Goal: Communication & Community: Answer question/provide support

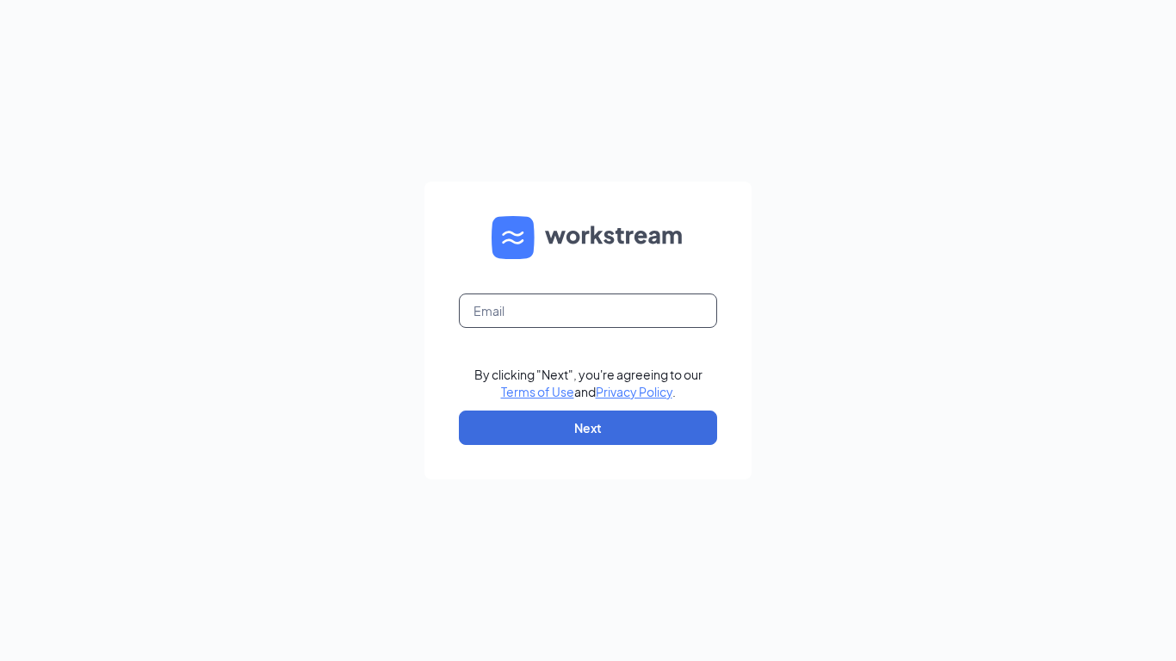
click at [497, 308] on input "text" at bounding box center [588, 310] width 258 height 34
type input "19@bajco.net"
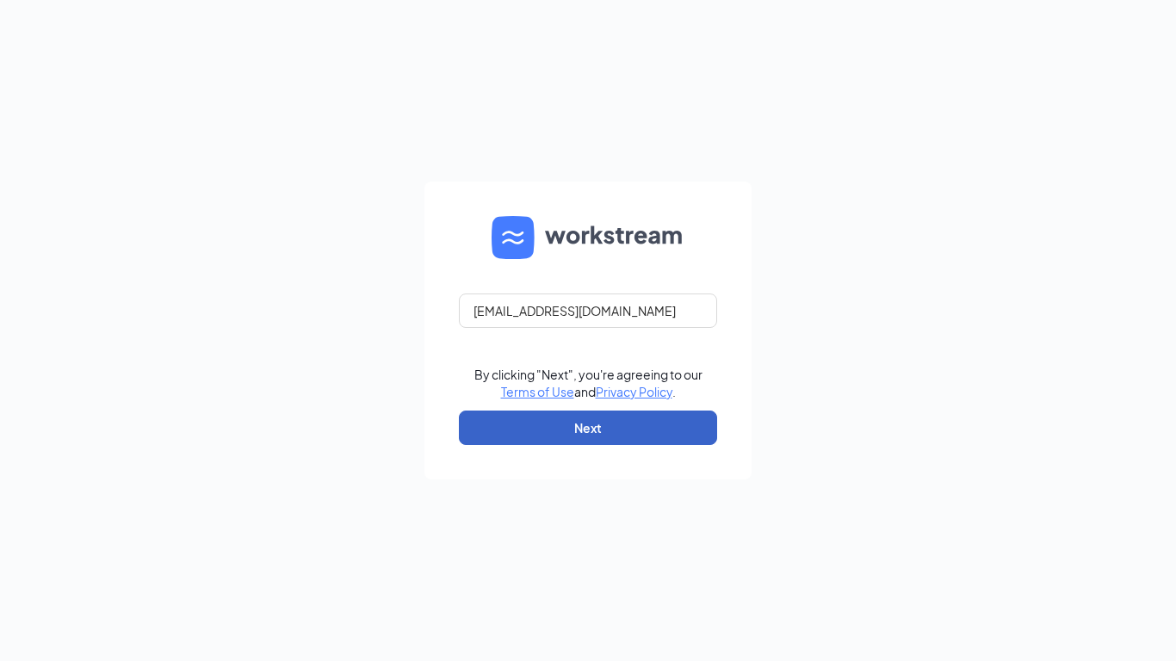
click at [543, 421] on button "Next" at bounding box center [588, 427] width 258 height 34
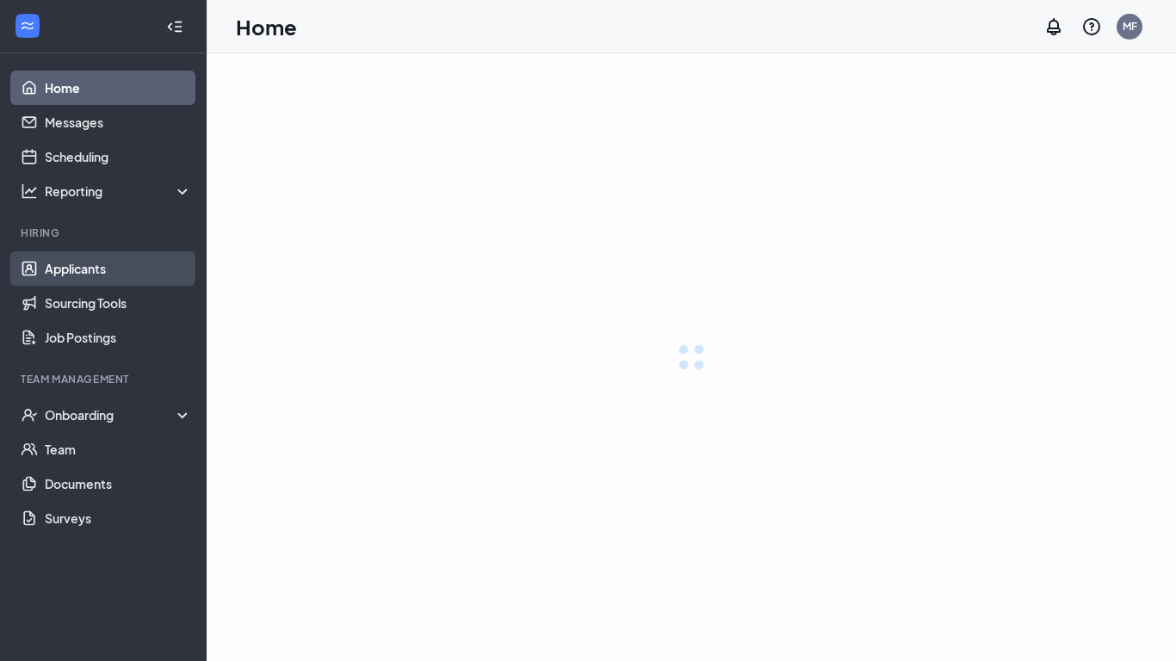
click at [102, 275] on link "Applicants" at bounding box center [118, 268] width 147 height 34
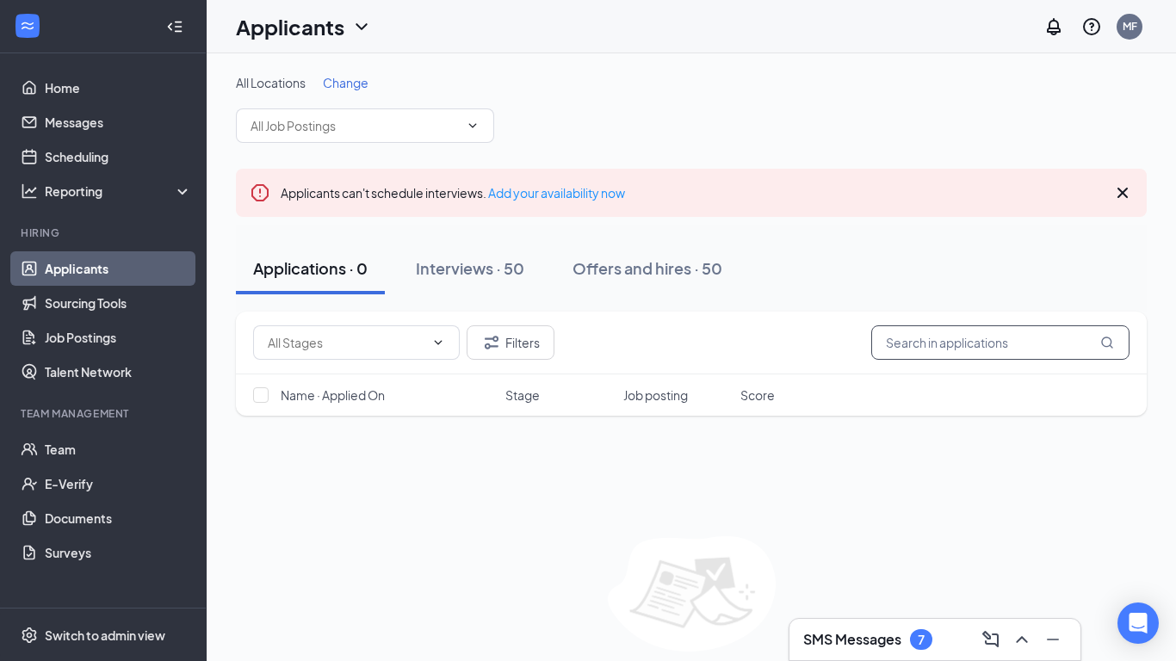
click at [932, 339] on input "text" at bounding box center [1000, 342] width 258 height 34
type input "[PERSON_NAME]"
click at [497, 261] on div "Interviews · 50" at bounding box center [470, 268] width 108 height 22
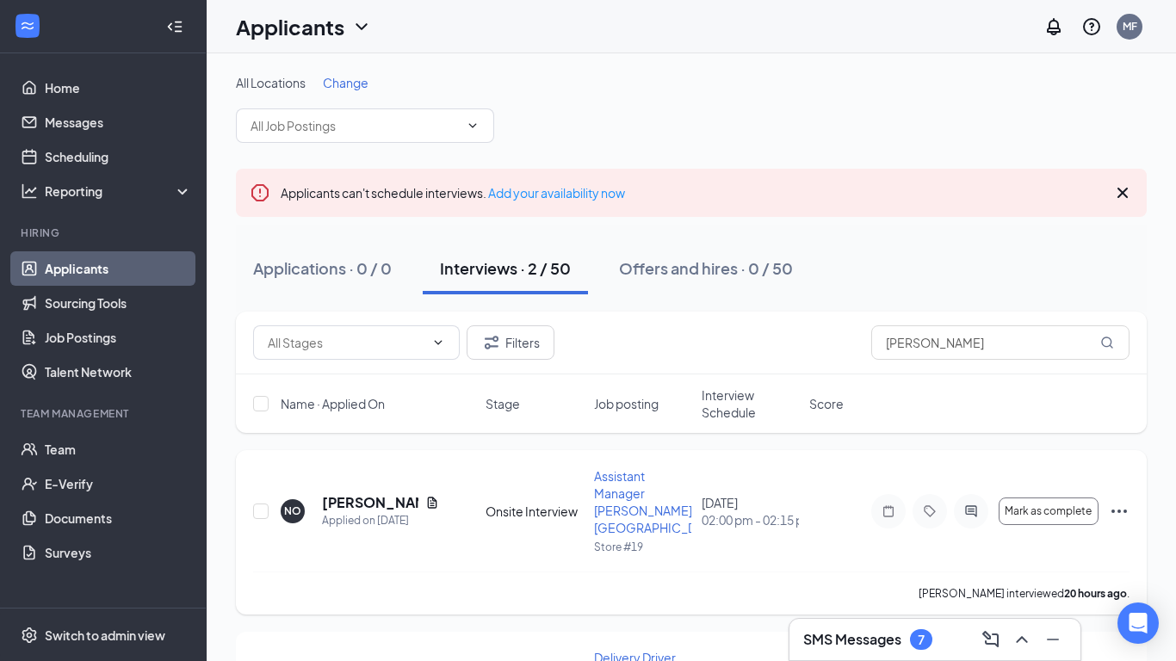
scroll to position [25, 0]
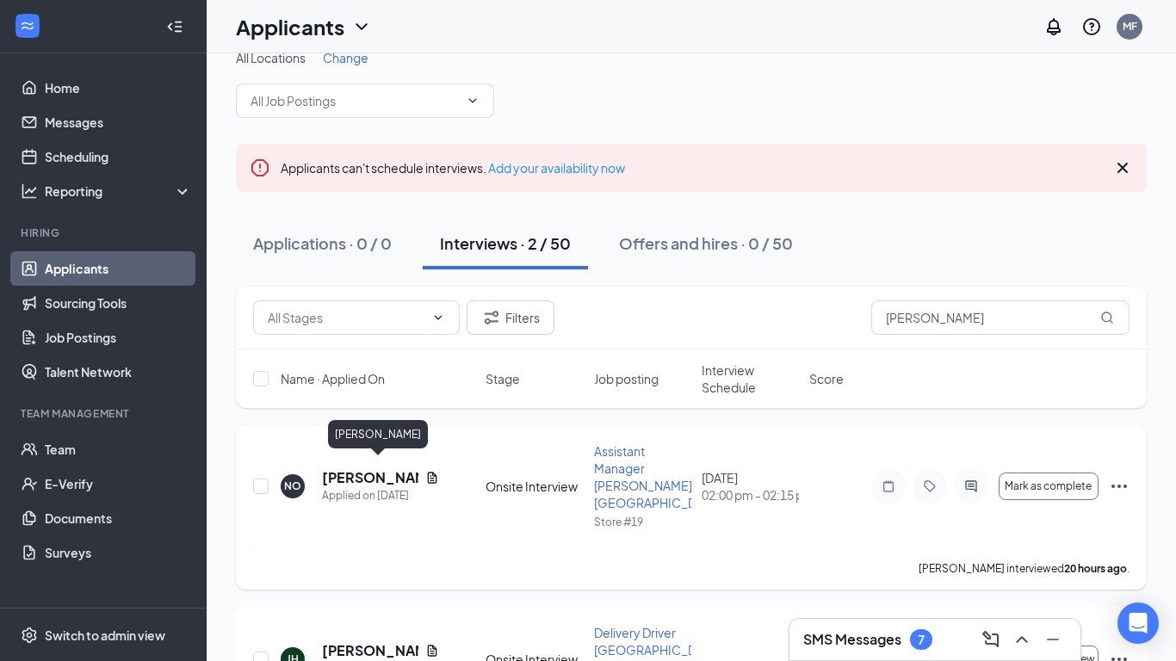
click at [344, 468] on h5 "[PERSON_NAME]" at bounding box center [370, 477] width 96 height 19
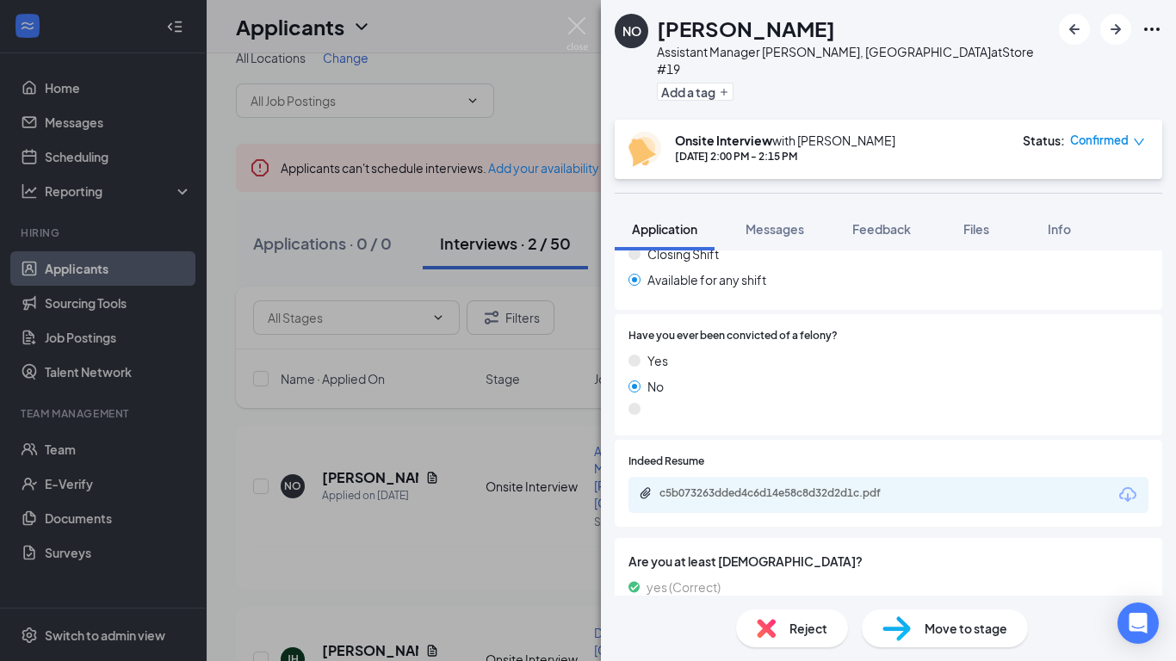
scroll to position [1047, 0]
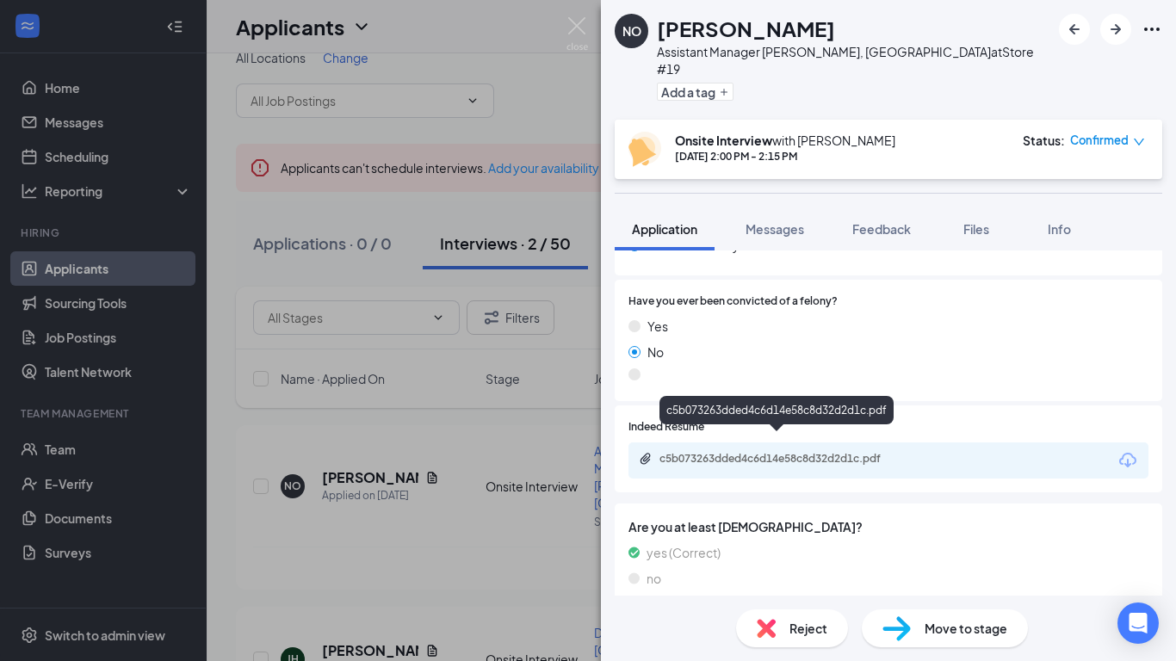
click at [785, 452] on div "c5b073263dded4c6d14e58c8d32d2d1c.pdf" at bounding box center [779, 459] width 241 height 14
click at [574, 30] on img at bounding box center [577, 34] width 22 height 34
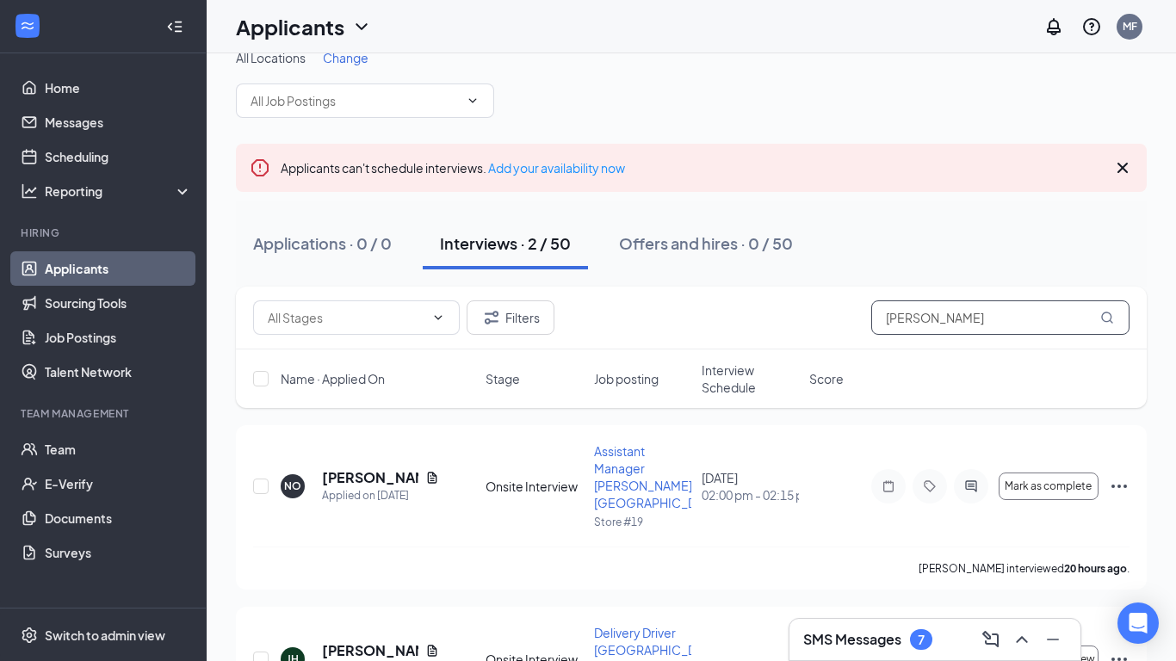
click at [939, 320] on input "[PERSON_NAME]" at bounding box center [1000, 317] width 258 height 34
type input "n"
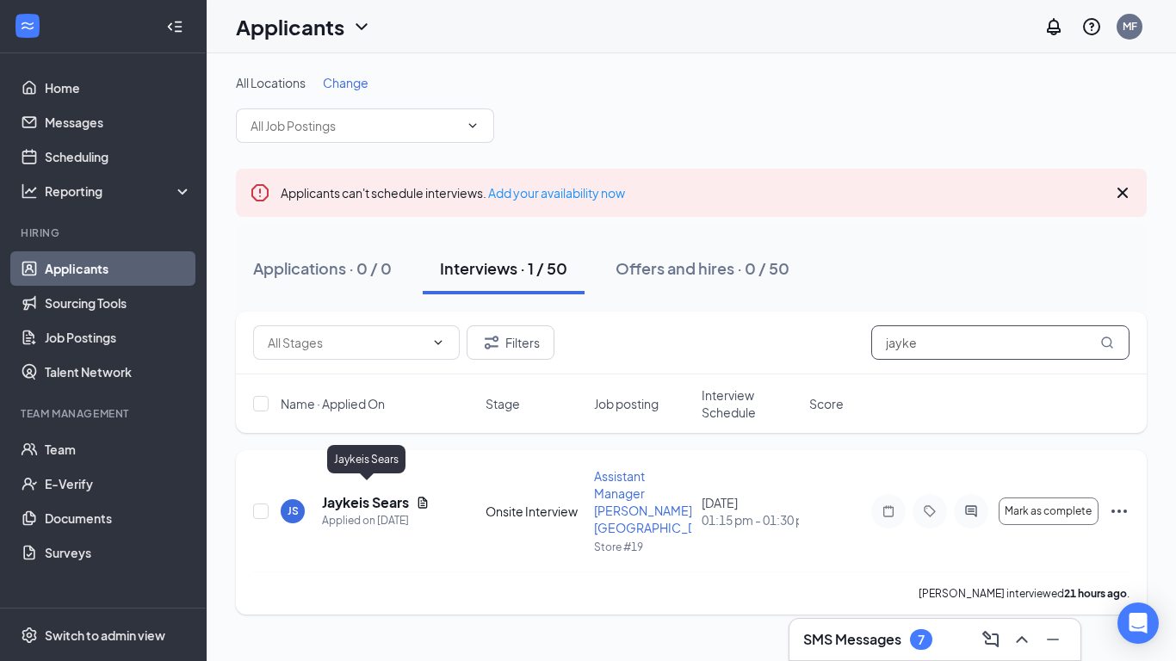
type input "jayke"
click at [361, 493] on h5 "Jaykeis Sears" at bounding box center [365, 502] width 87 height 19
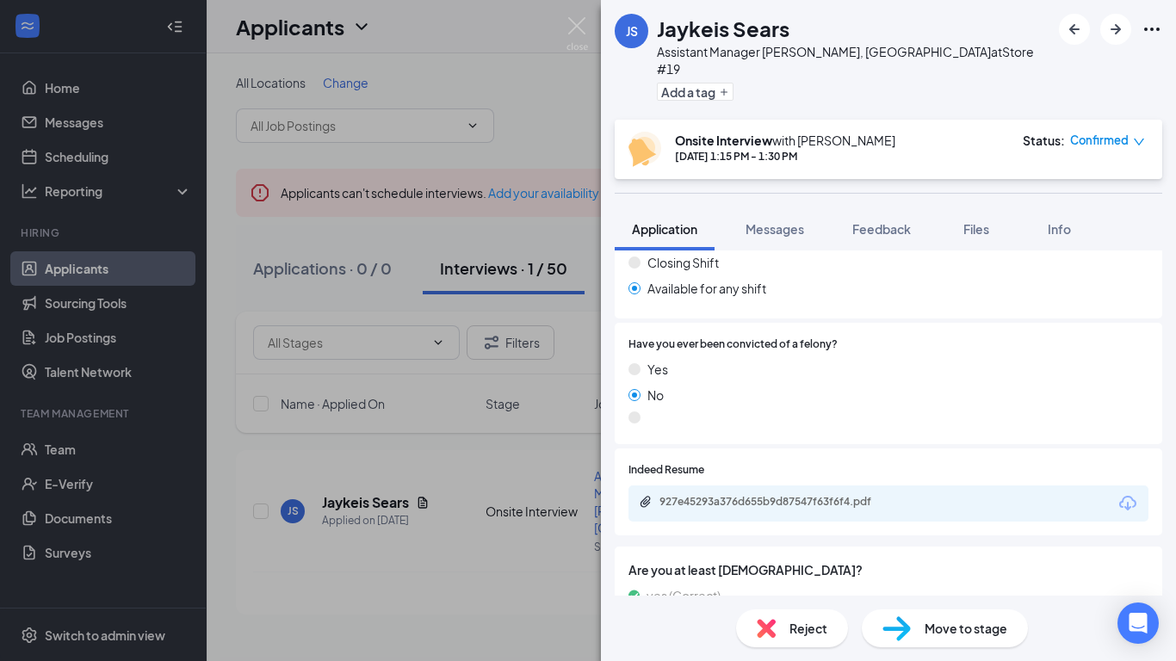
scroll to position [1012, 0]
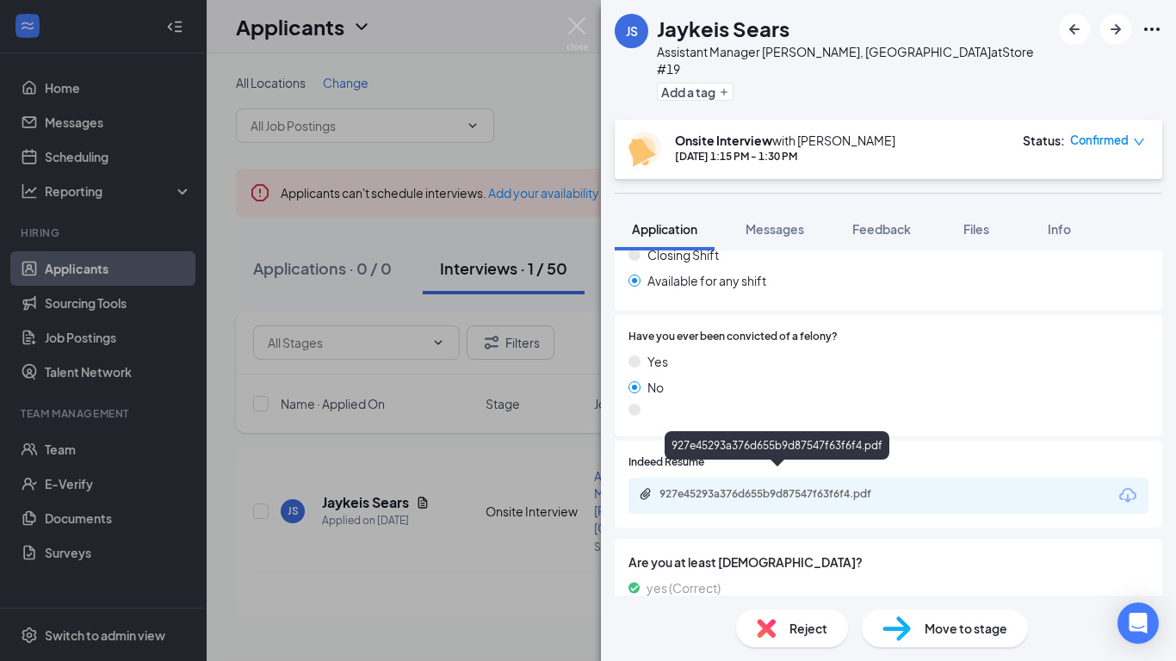
click at [824, 487] on div "927e45293a376d655b9d87547f63f6f4.pdf" at bounding box center [779, 494] width 241 height 14
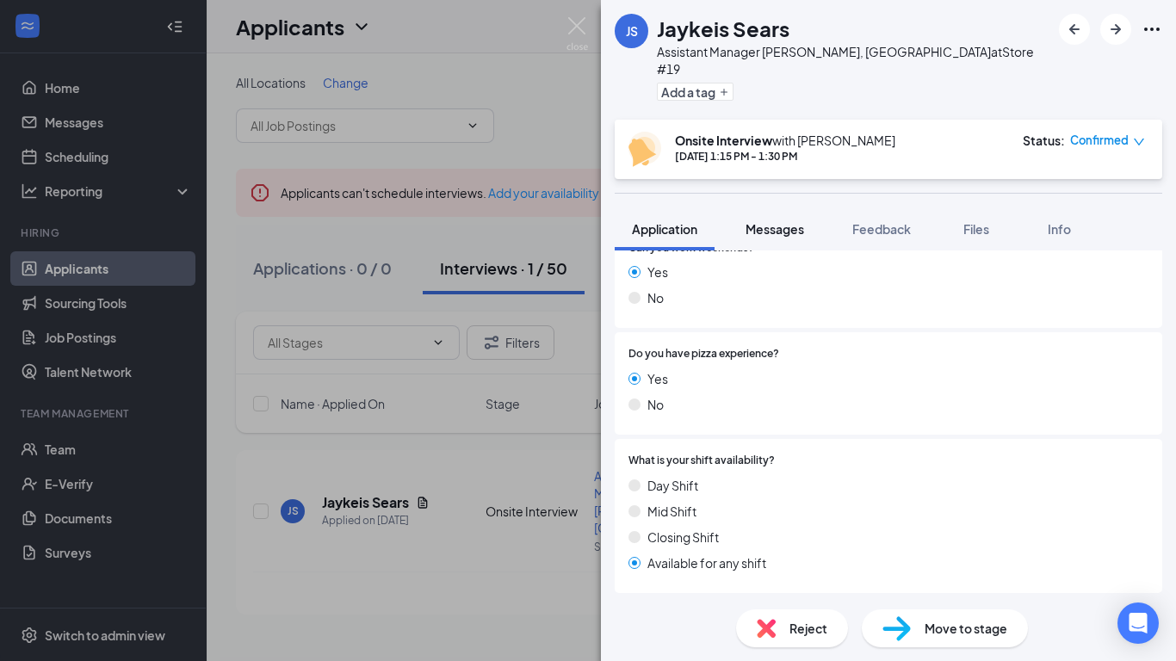
click at [780, 221] on span "Messages" at bounding box center [774, 228] width 59 height 15
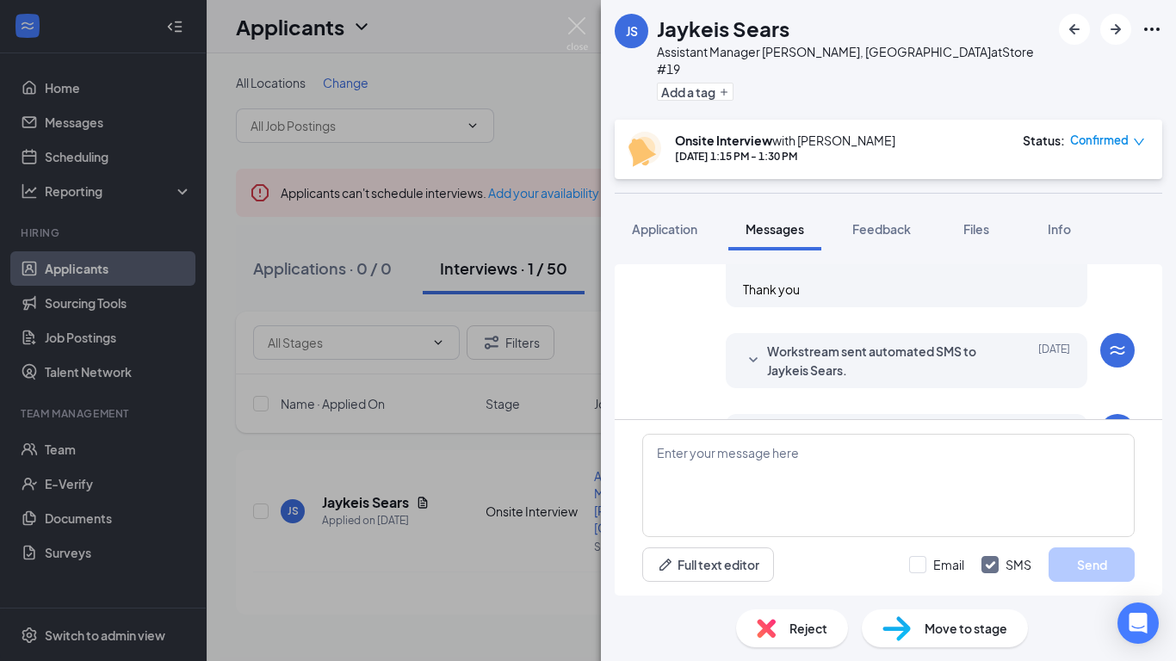
scroll to position [1174, 0]
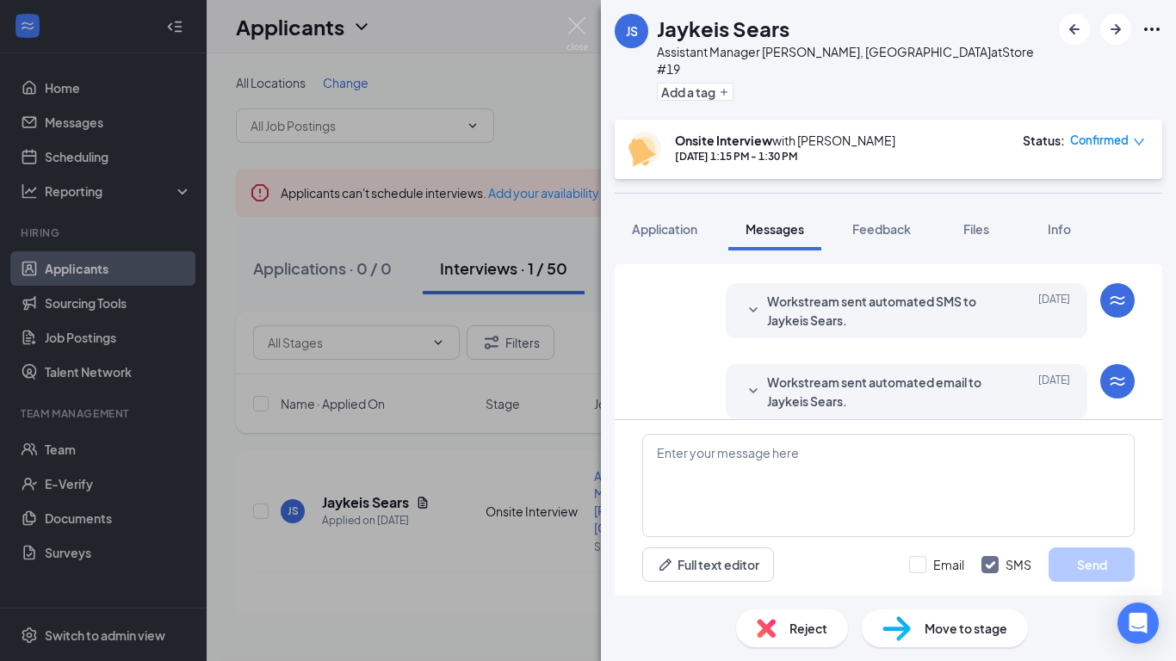
click at [817, 377] on span "Workstream sent automated email to Jaykeis Sears." at bounding box center [879, 392] width 225 height 38
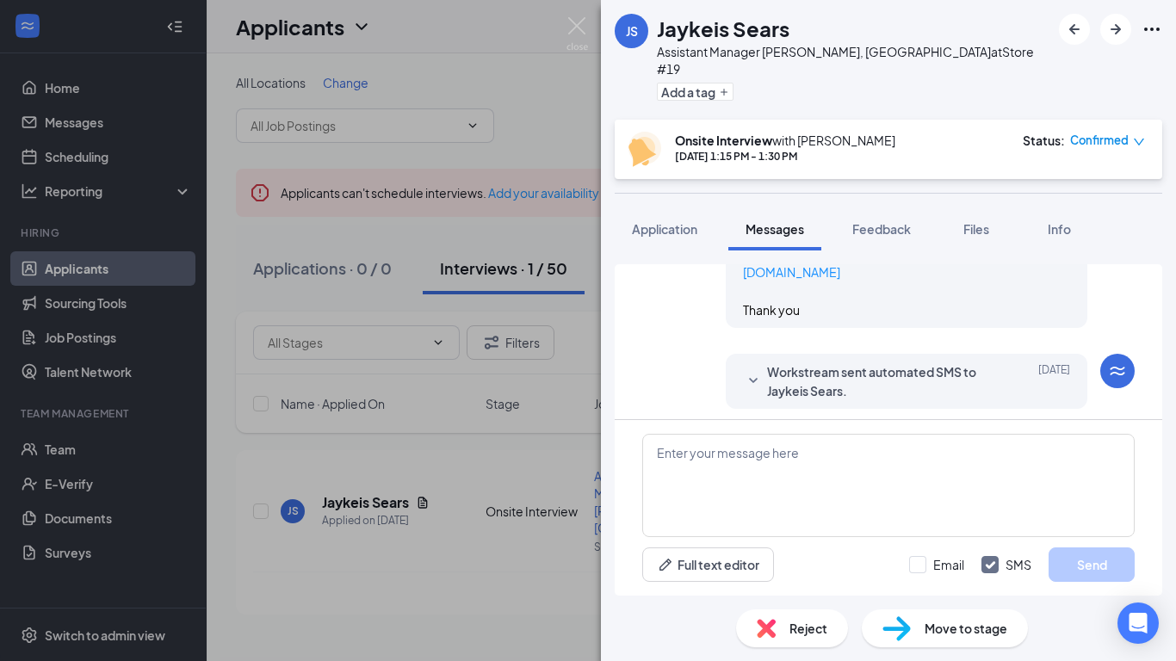
scroll to position [989, 0]
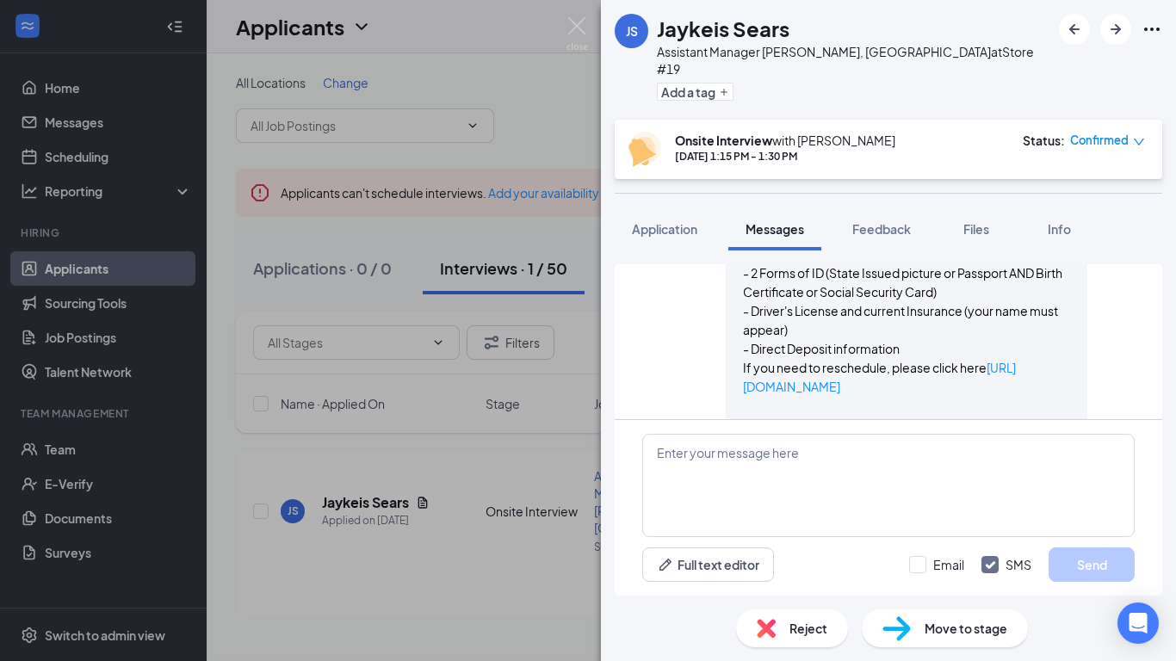
click at [772, 221] on span "Messages" at bounding box center [774, 228] width 59 height 15
click at [684, 221] on span "Application" at bounding box center [664, 228] width 65 height 15
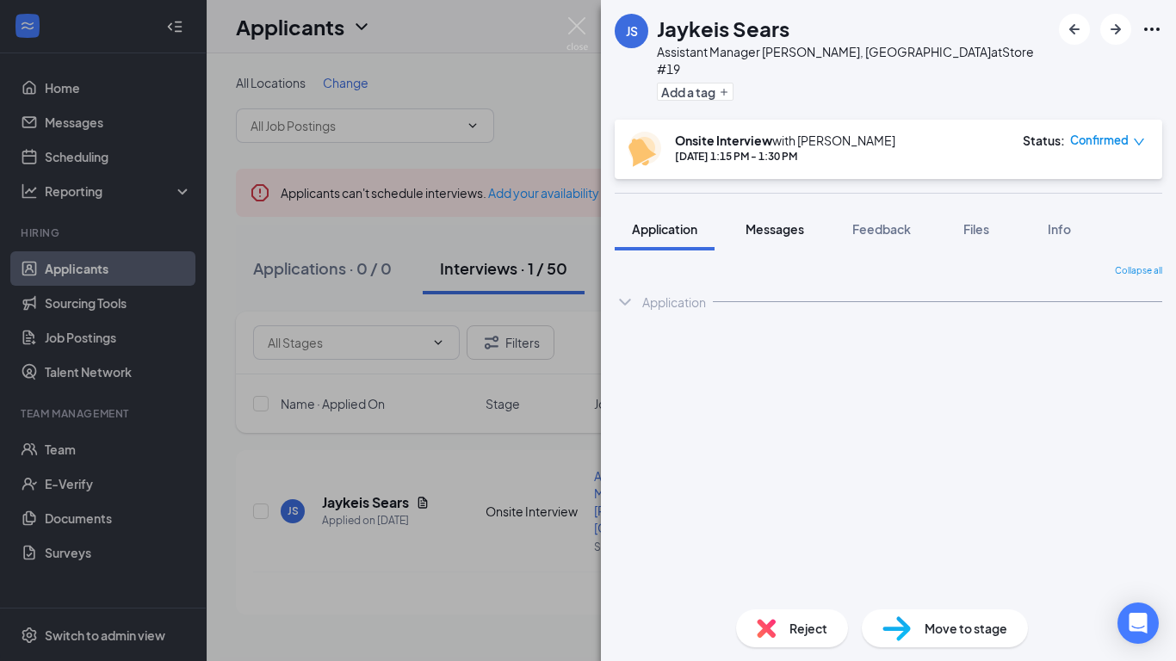
click at [764, 221] on span "Messages" at bounding box center [774, 228] width 59 height 15
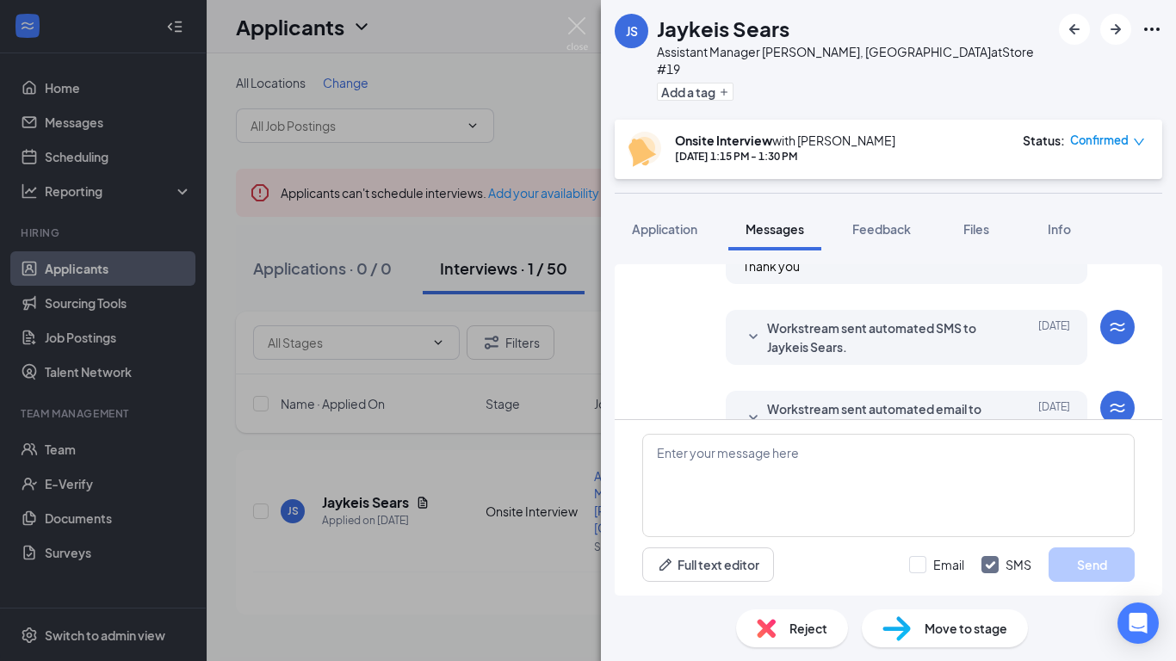
scroll to position [1174, 0]
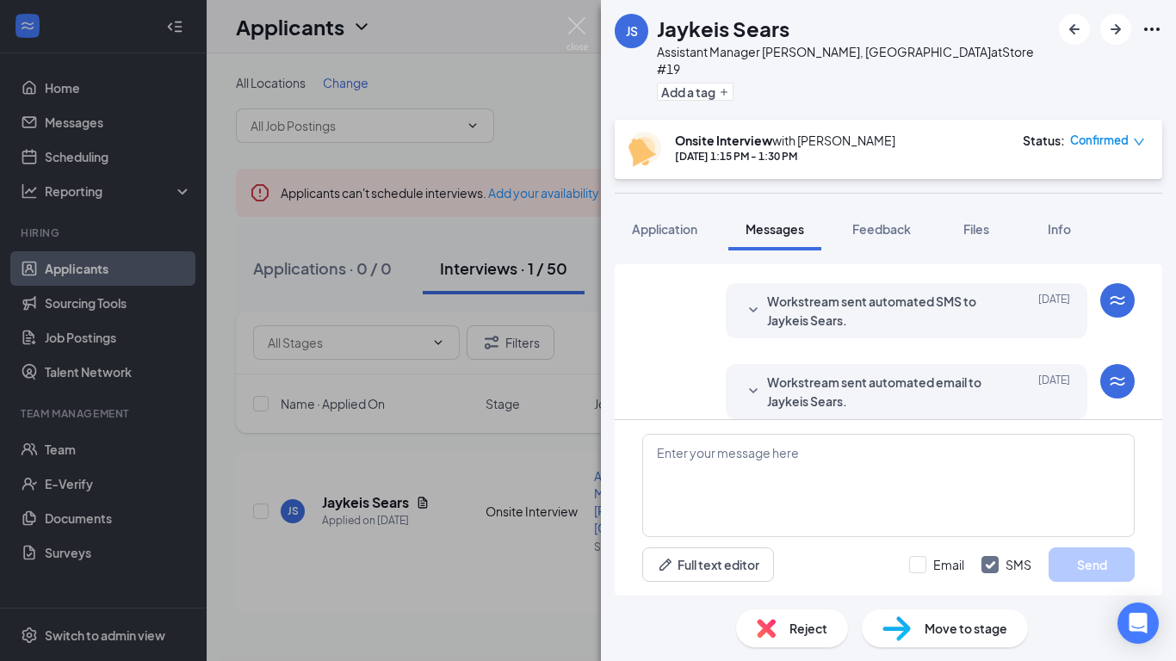
click at [987, 563] on input "SMS" at bounding box center [1006, 564] width 50 height 17
checkbox input "false"
click at [916, 558] on input "Email" at bounding box center [936, 564] width 55 height 17
checkbox input "true"
click at [841, 455] on textarea at bounding box center [888, 485] width 492 height 103
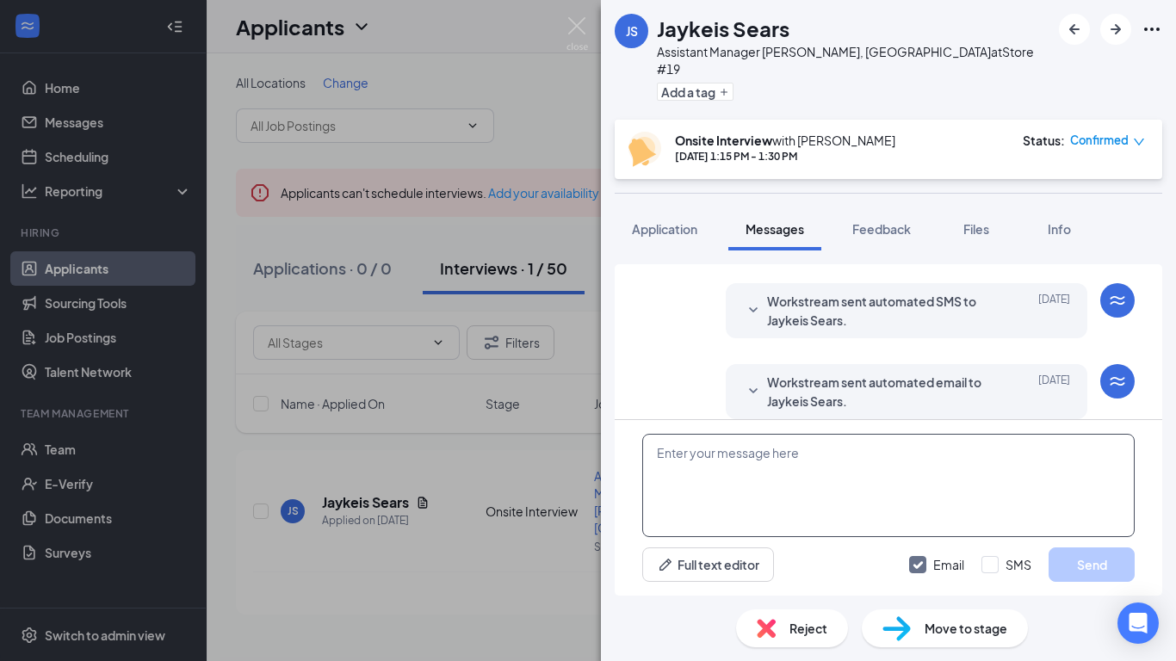
type textarea "J"
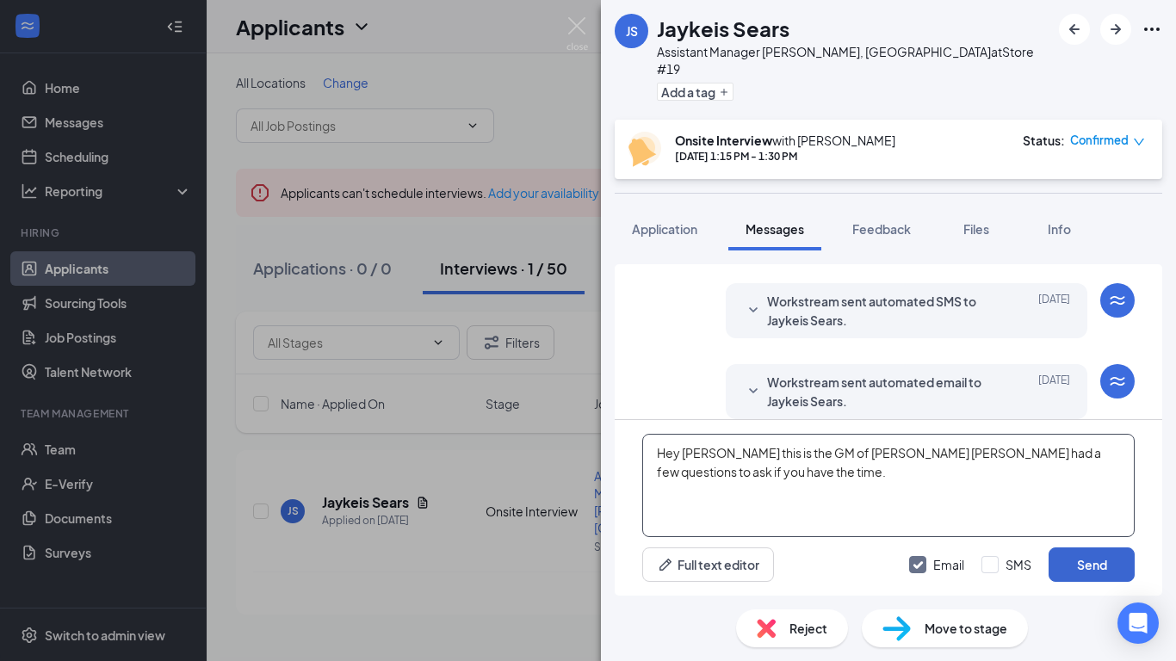
type textarea "Hey [PERSON_NAME] this is the GM of [PERSON_NAME] [PERSON_NAME] had a few quest…"
click at [1085, 564] on button "Send" at bounding box center [1091, 564] width 86 height 34
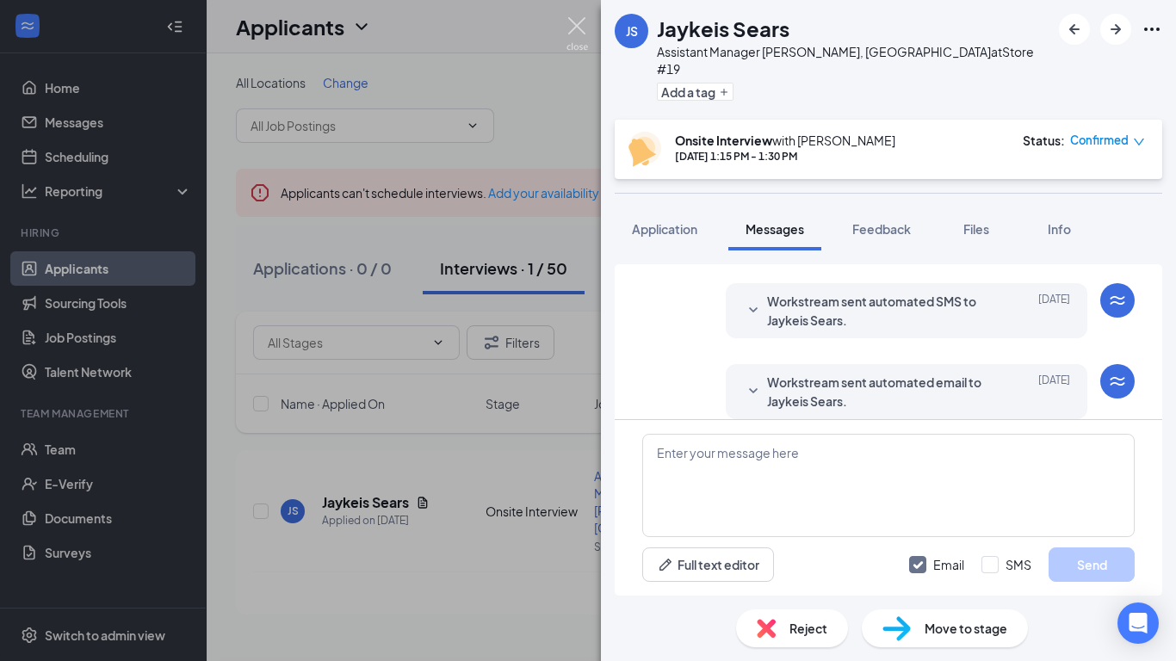
click at [568, 28] on img at bounding box center [577, 34] width 22 height 34
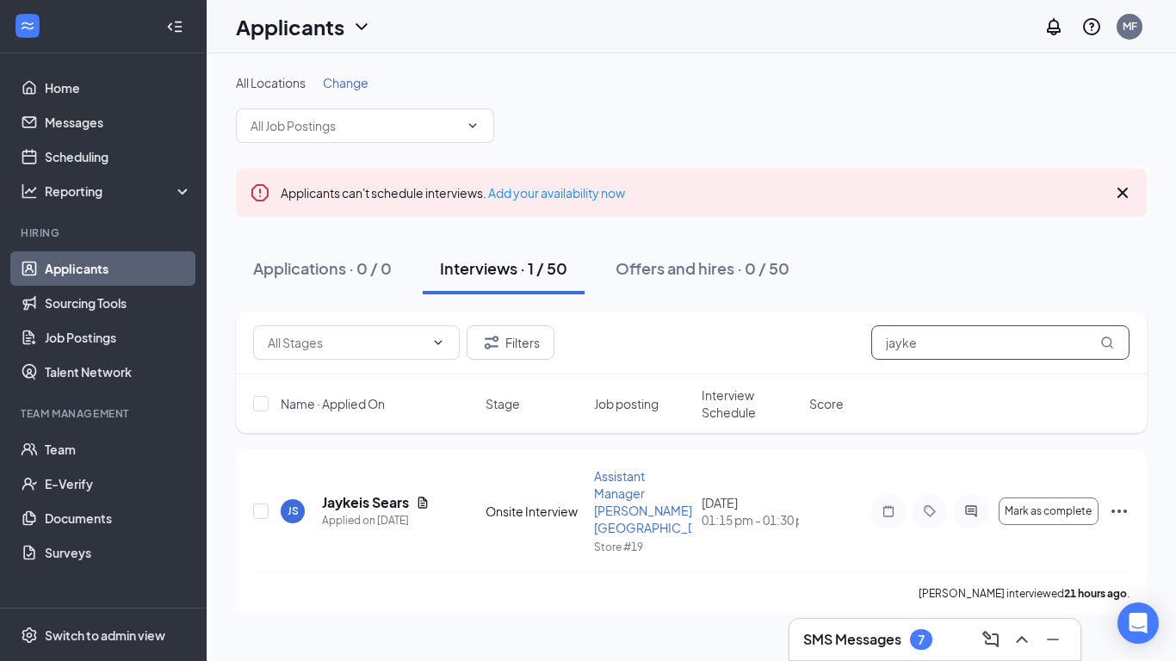
click at [937, 339] on input "jayke" at bounding box center [1000, 342] width 258 height 34
type input "j"
type input "crystal"
click at [396, 493] on h5 "[PERSON_NAME]" at bounding box center [370, 502] width 96 height 19
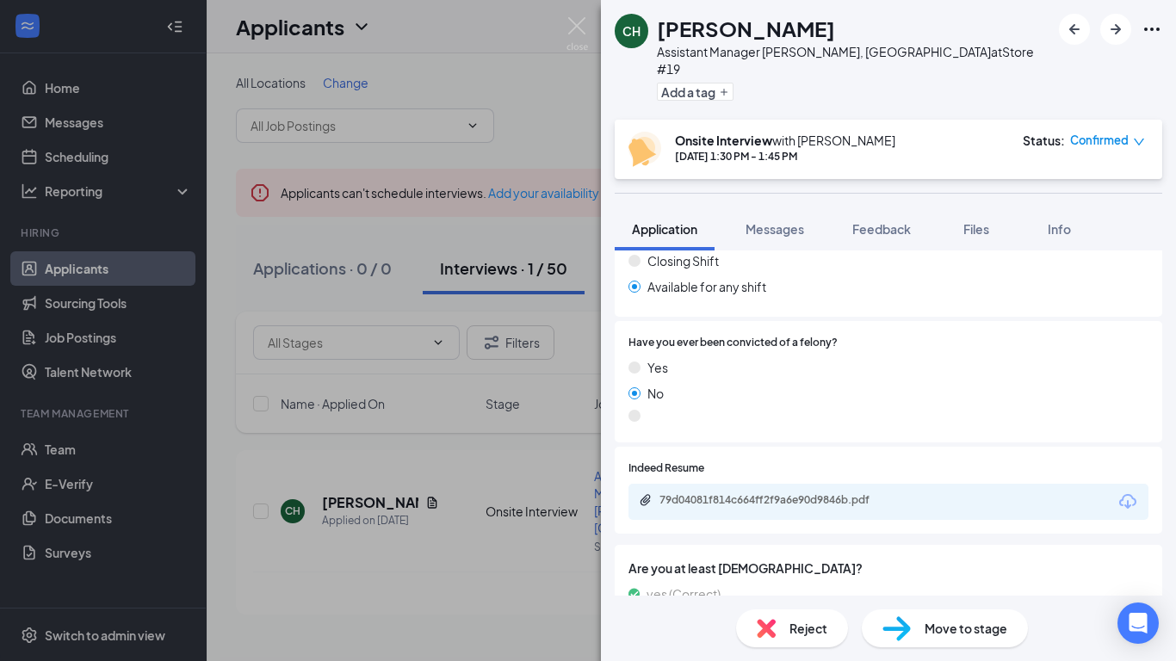
scroll to position [1011, 0]
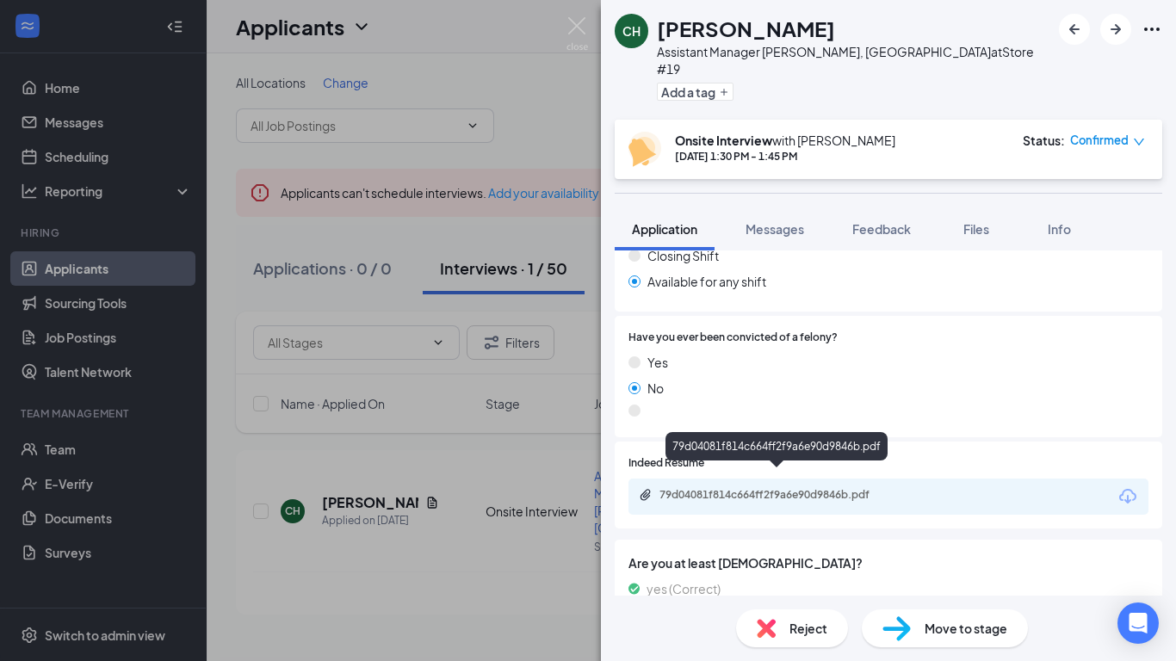
click at [818, 488] on div "79d04081f814c664ff2f9a6e90d9846b.pdf" at bounding box center [779, 495] width 241 height 14
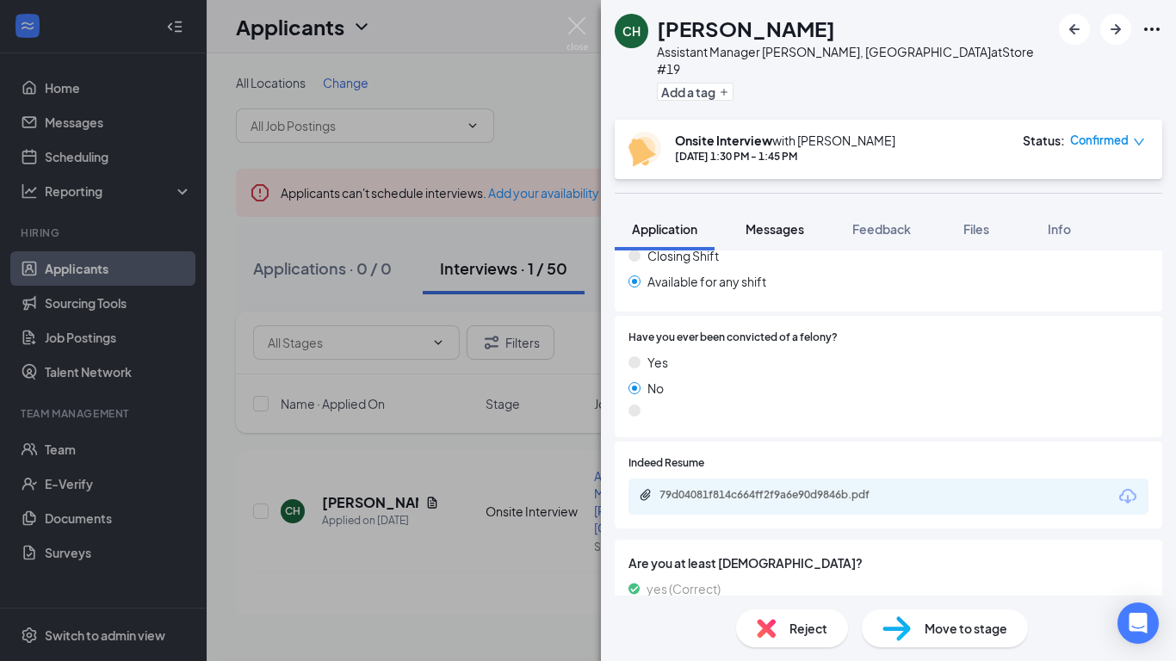
click at [762, 221] on span "Messages" at bounding box center [774, 228] width 59 height 15
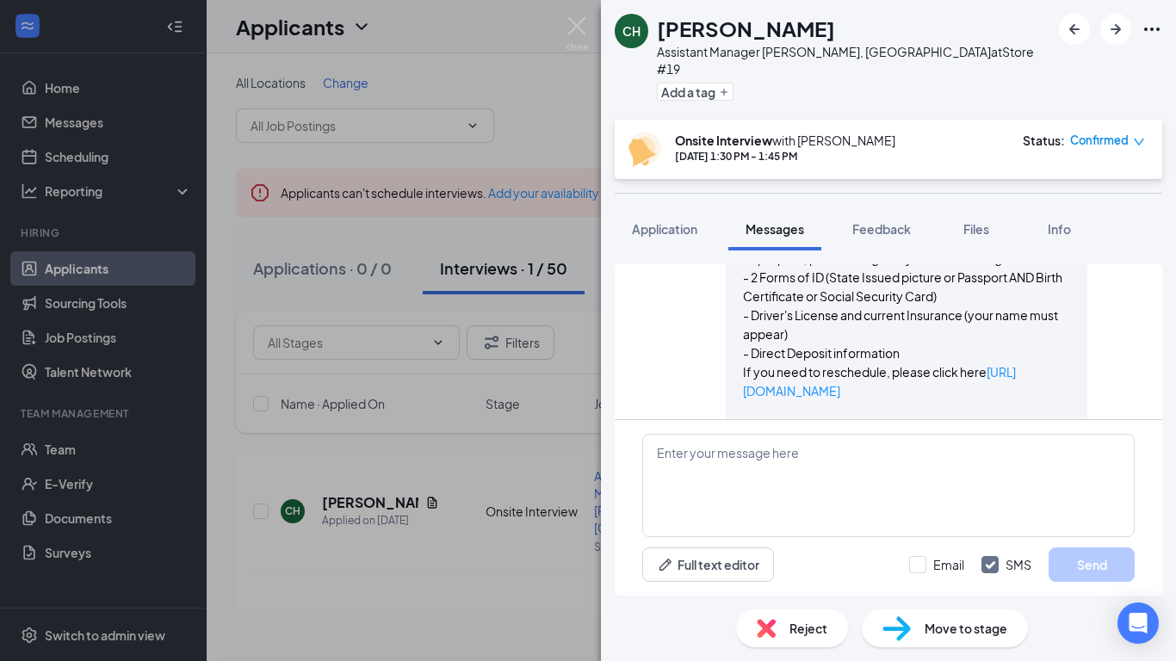
scroll to position [1262, 0]
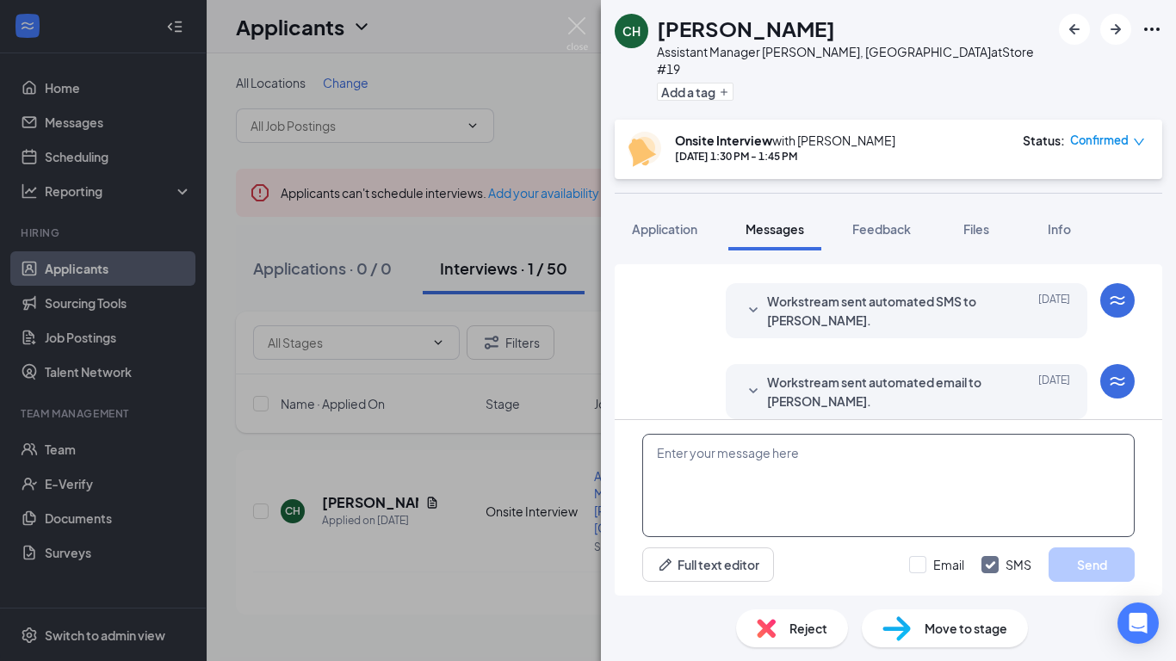
click at [858, 450] on textarea at bounding box center [888, 485] width 492 height 103
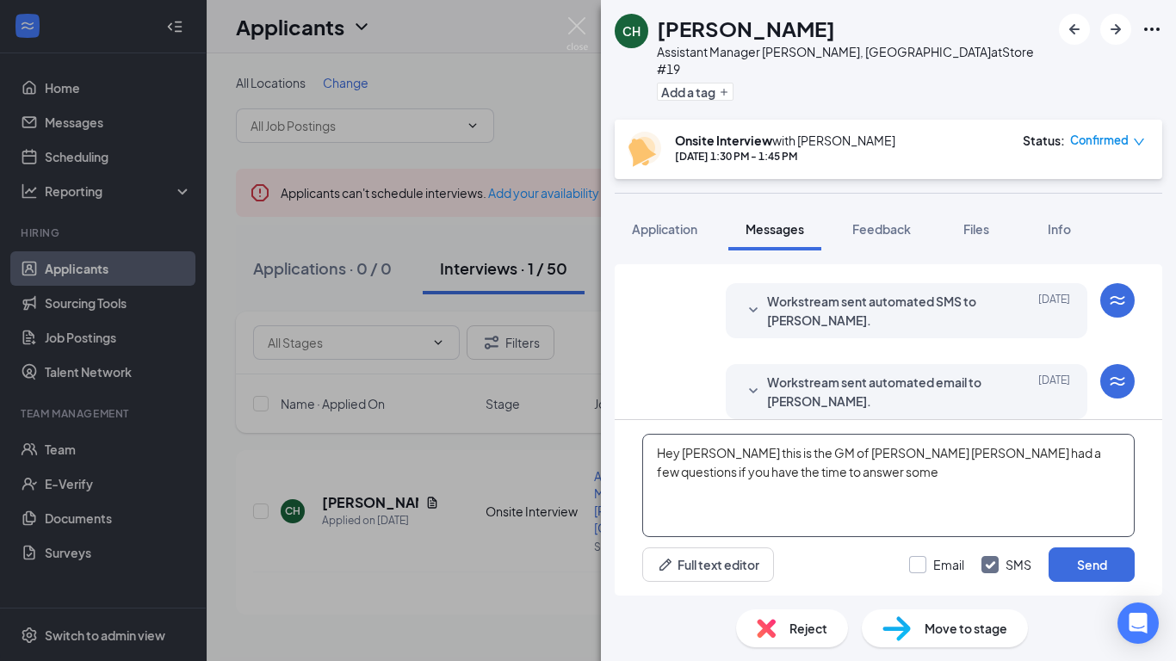
type textarea "Hey [PERSON_NAME] this is the GM of [PERSON_NAME] [PERSON_NAME] had a few quest…"
click at [919, 566] on input "Email" at bounding box center [936, 564] width 55 height 17
checkbox input "true"
click at [986, 557] on input "SMS" at bounding box center [1006, 564] width 50 height 17
checkbox input "false"
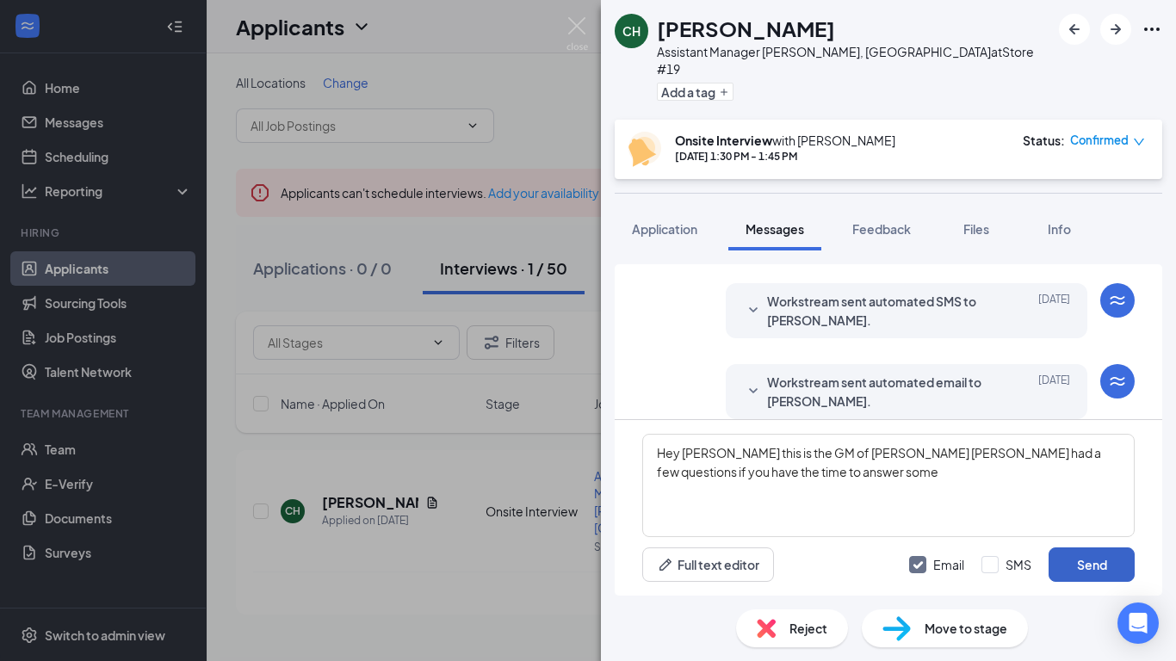
click at [1066, 561] on button "Send" at bounding box center [1091, 564] width 86 height 34
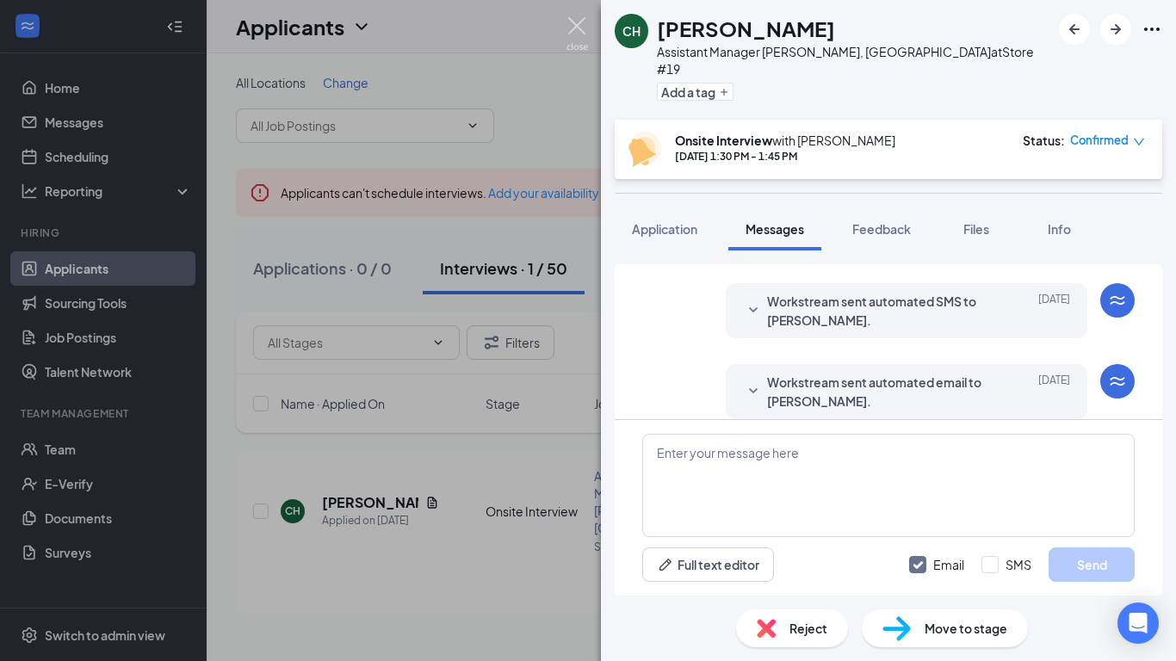
click at [583, 35] on img at bounding box center [577, 34] width 22 height 34
